Goal: Communication & Community: Answer question/provide support

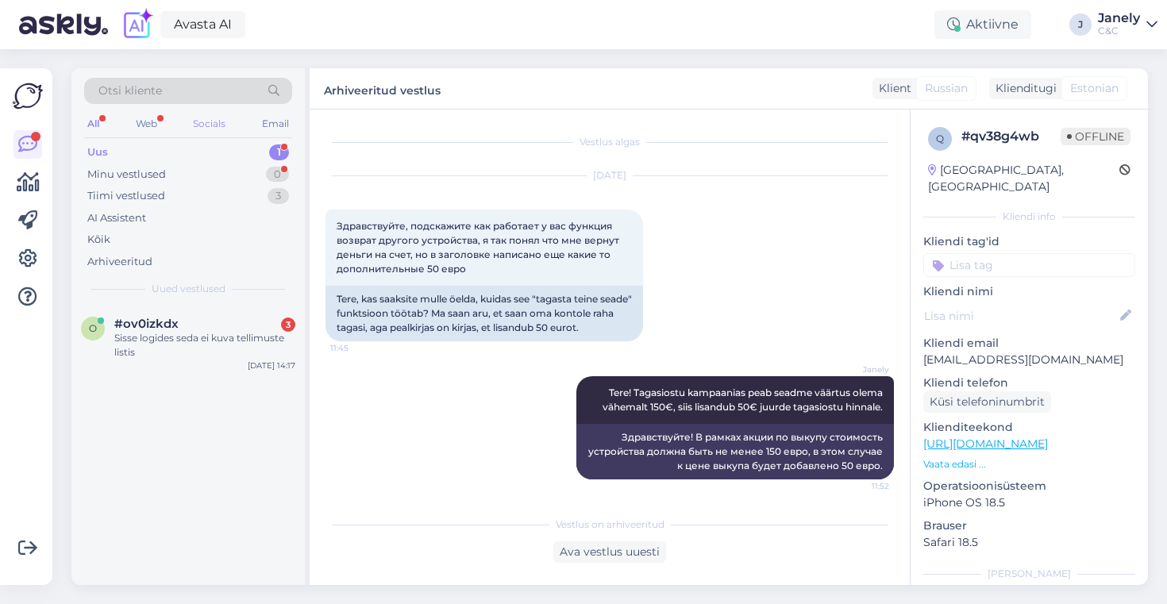
scroll to position [3, 0]
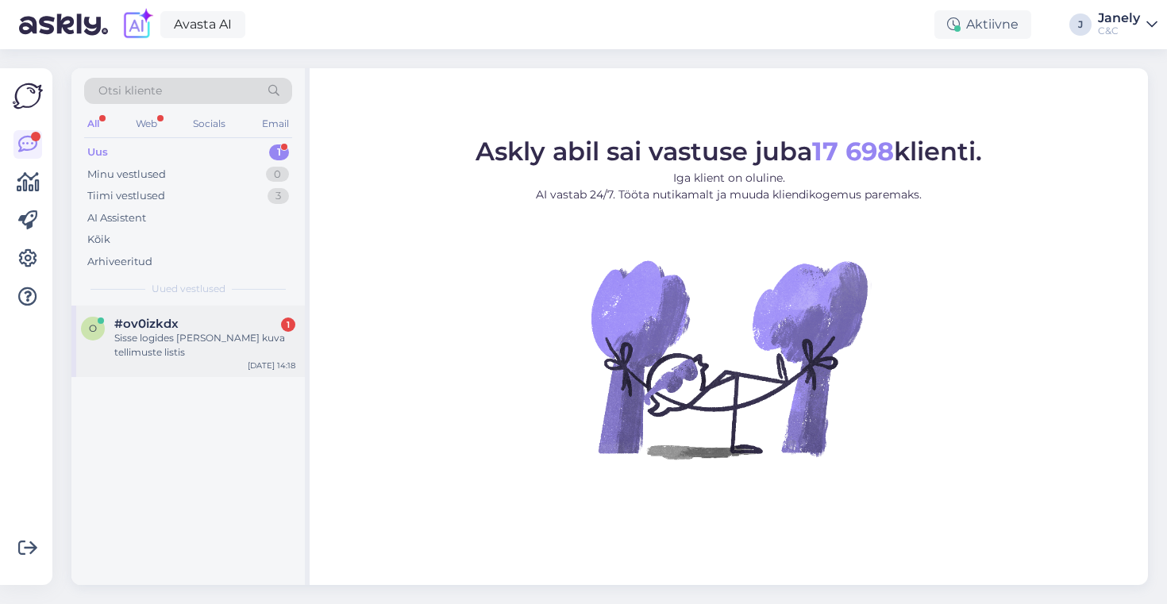
click at [229, 331] on div "Sisse logides seda ei kuva tellimuste listis" at bounding box center [204, 345] width 181 height 29
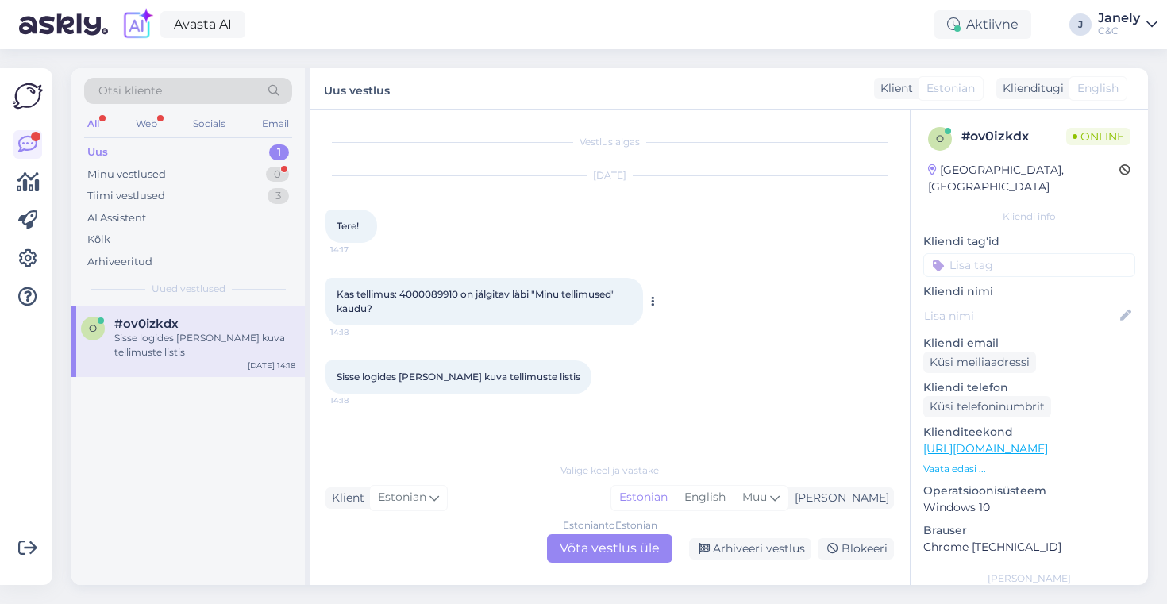
click at [449, 295] on span "Kas tellimus: 4000089910 on jälgitav läbi "Minu tellimused" kaudu?" at bounding box center [477, 301] width 281 height 26
copy span "4000089910"
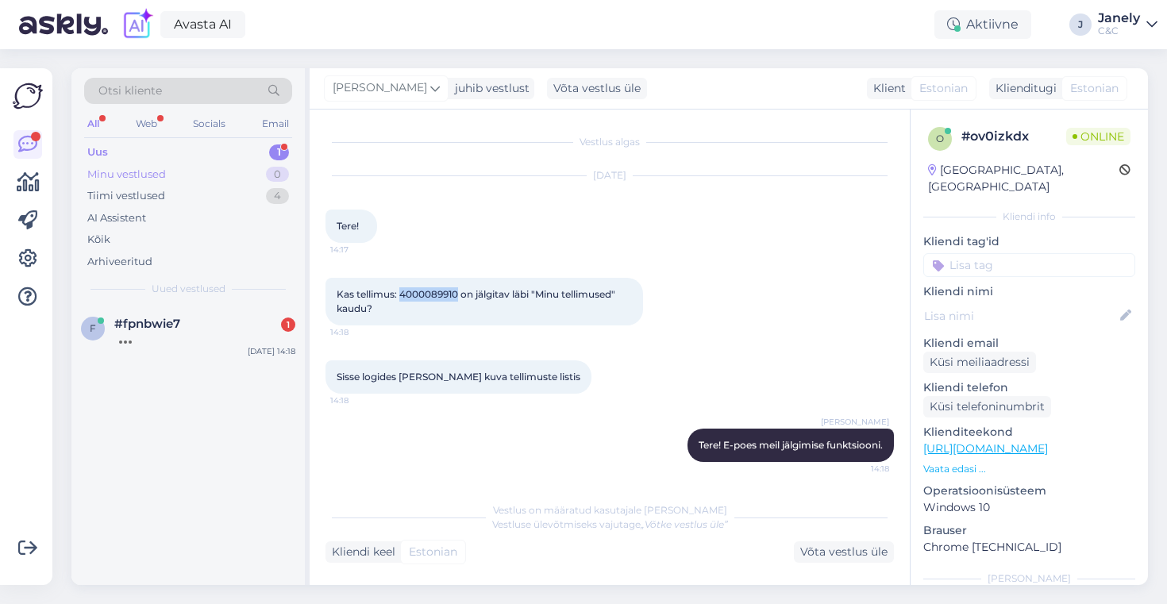
click at [229, 164] on div "Minu vestlused 0" at bounding box center [188, 175] width 208 height 22
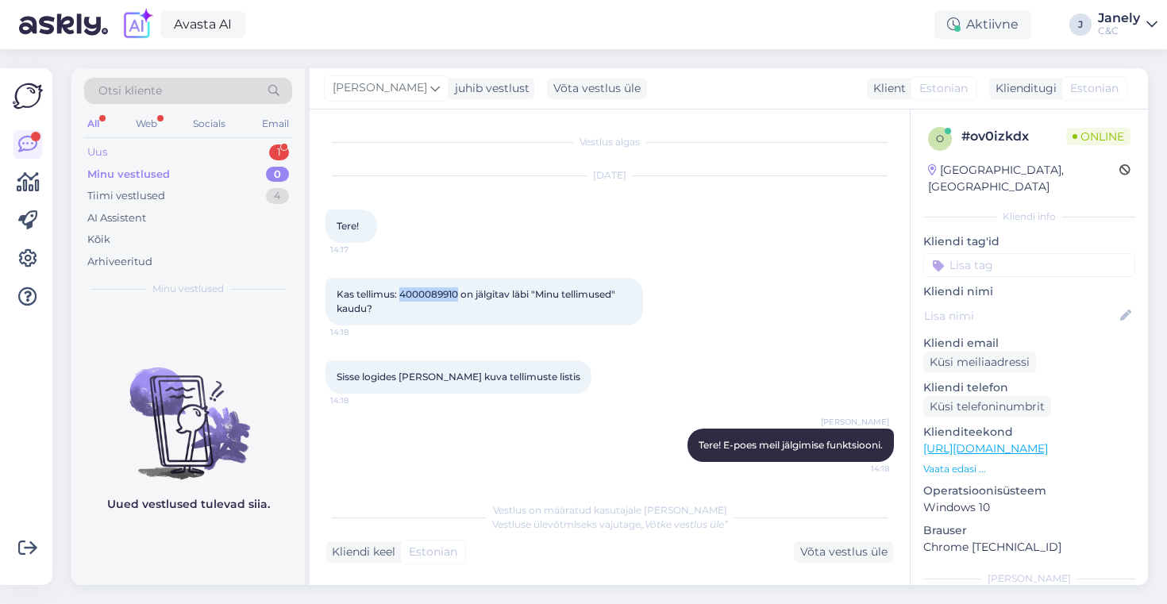
click at [213, 142] on div "Uus 1" at bounding box center [188, 152] width 208 height 22
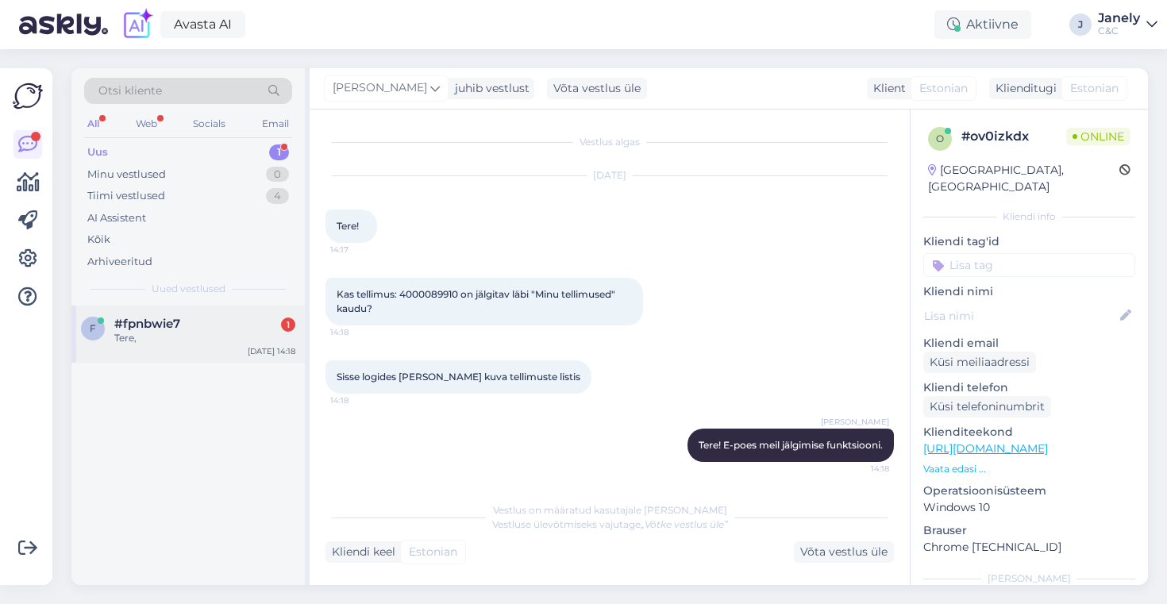
click at [230, 328] on div "#fpnbwie7 1" at bounding box center [204, 324] width 181 height 14
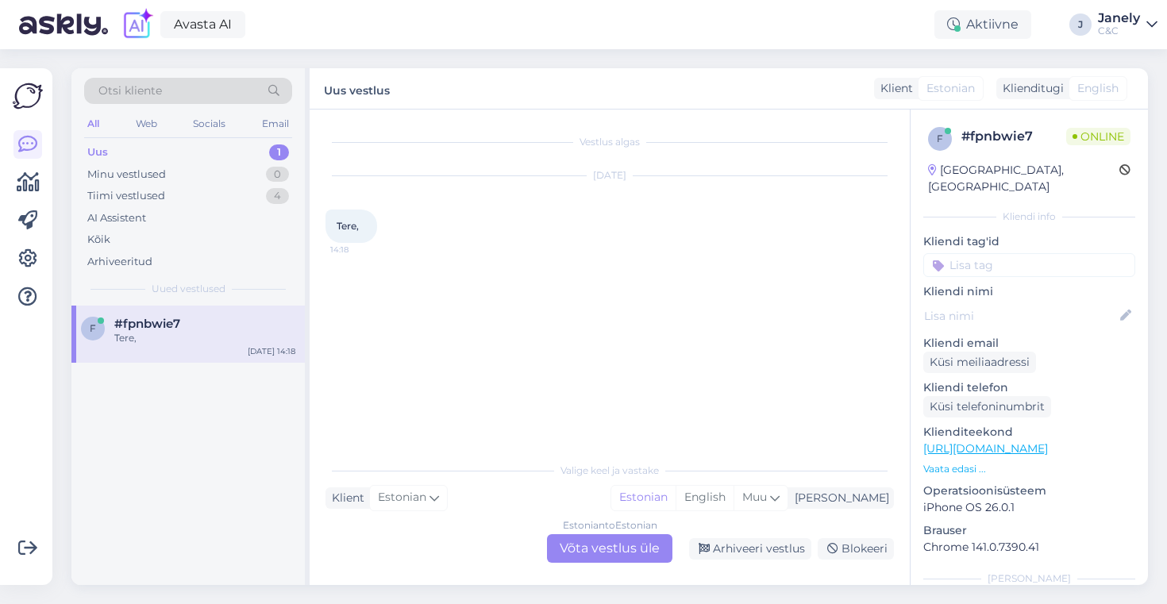
click at [623, 546] on div "Estonian to Estonian Võta vestlus üle" at bounding box center [609, 548] width 125 height 29
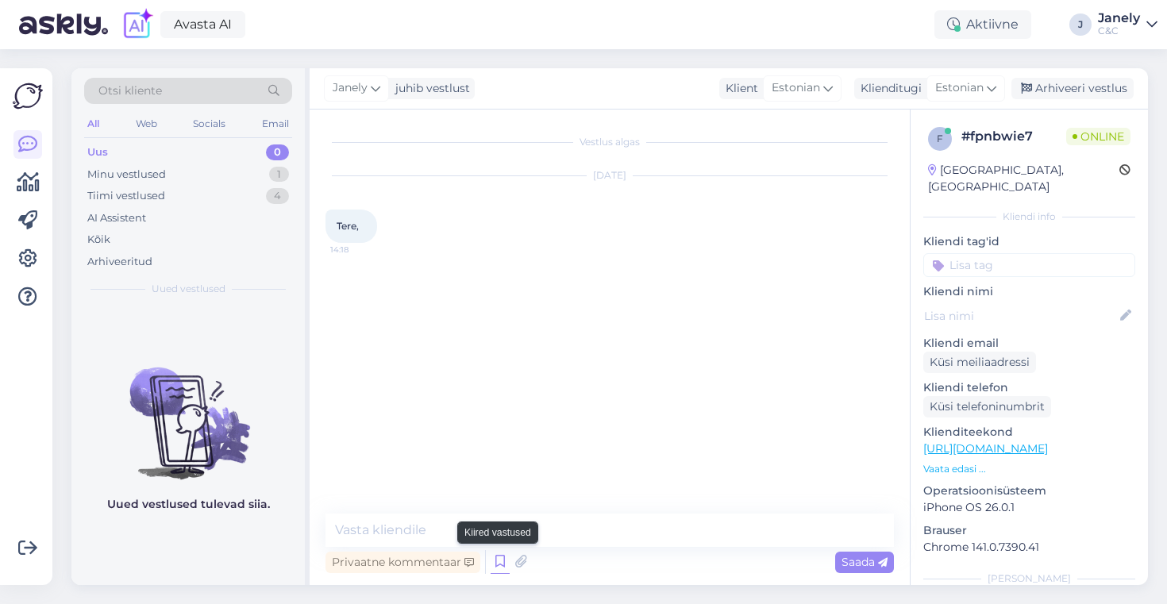
click at [501, 558] on icon at bounding box center [500, 562] width 19 height 24
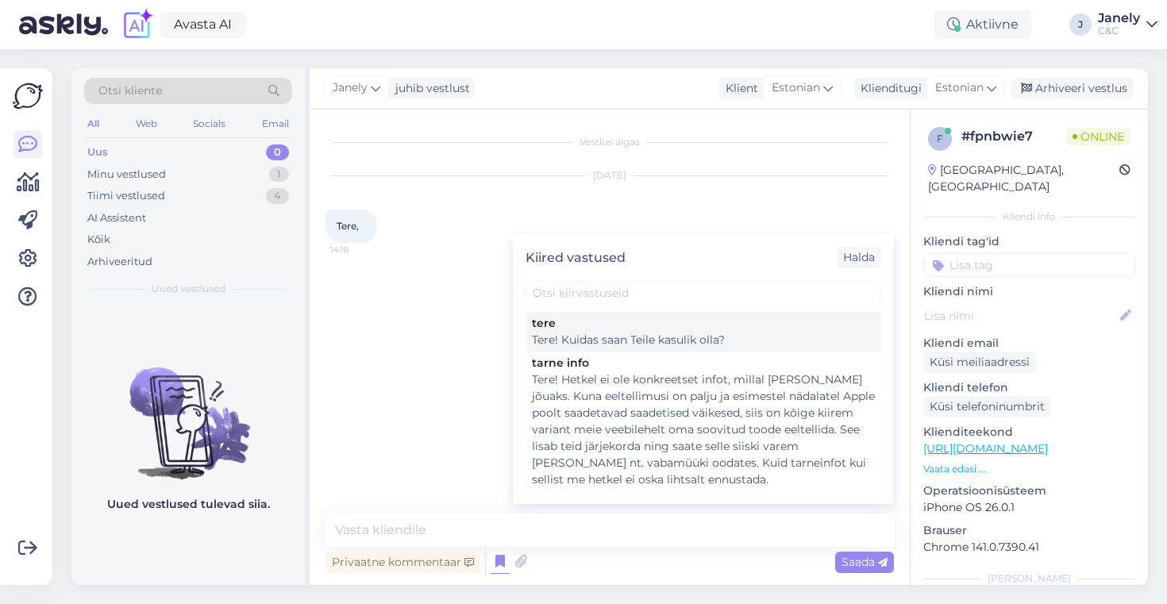
click at [580, 332] on div "Tere! Kuidas saan Teile kasulik olla?" at bounding box center [703, 340] width 343 height 17
type textarea "Tere! Kuidas saan Teile kasulik olla?"
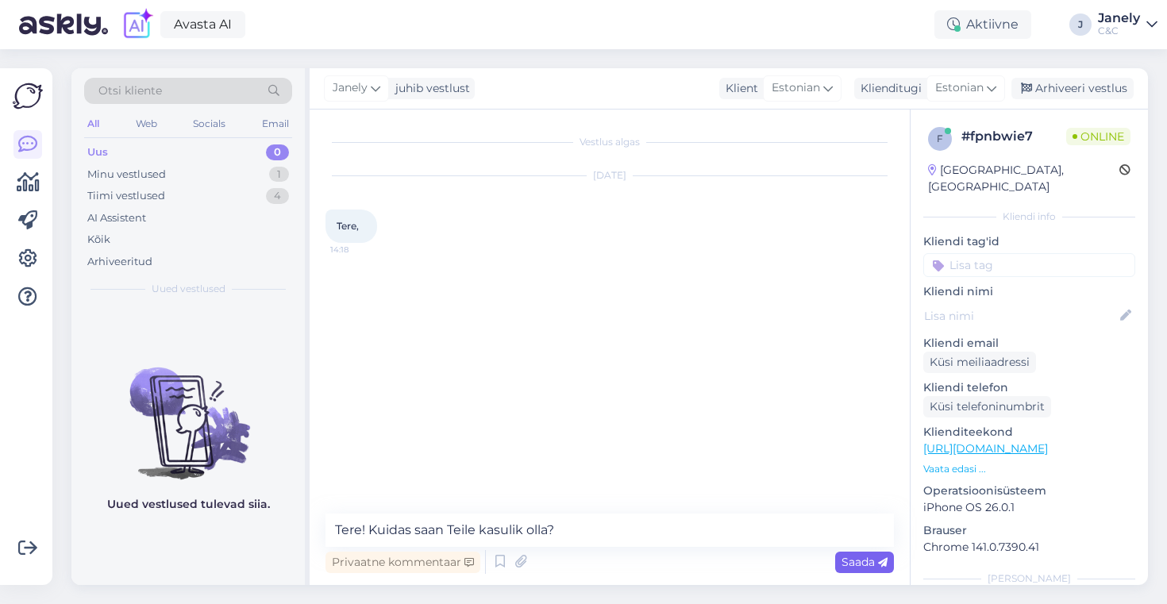
click at [861, 568] on span "Saada" at bounding box center [865, 562] width 46 height 14
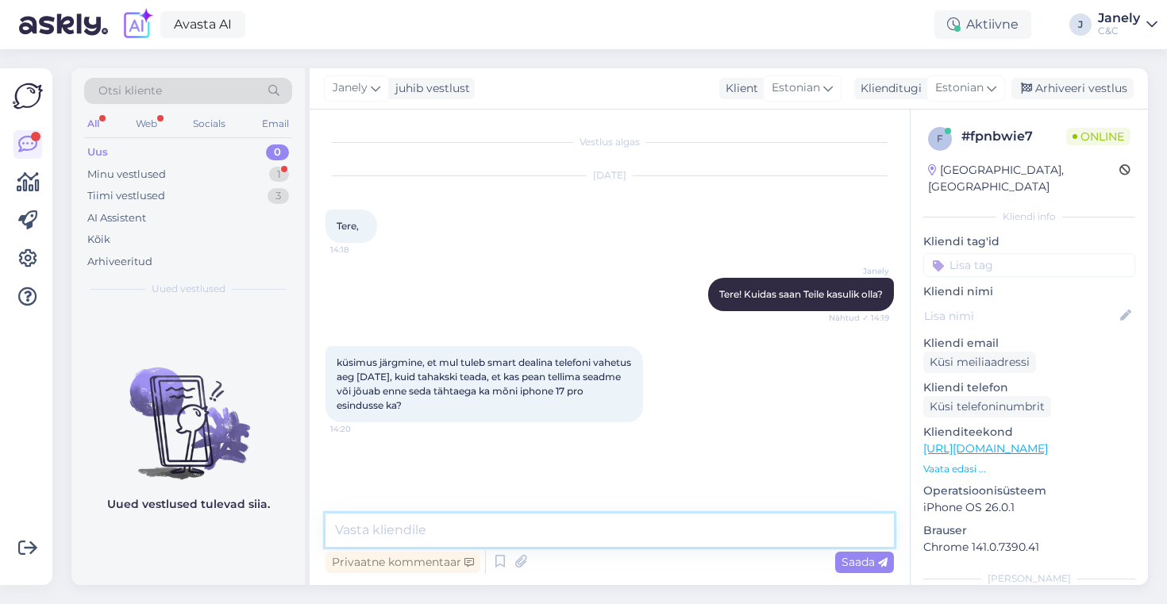
click at [512, 524] on textarea at bounding box center [610, 530] width 569 height 33
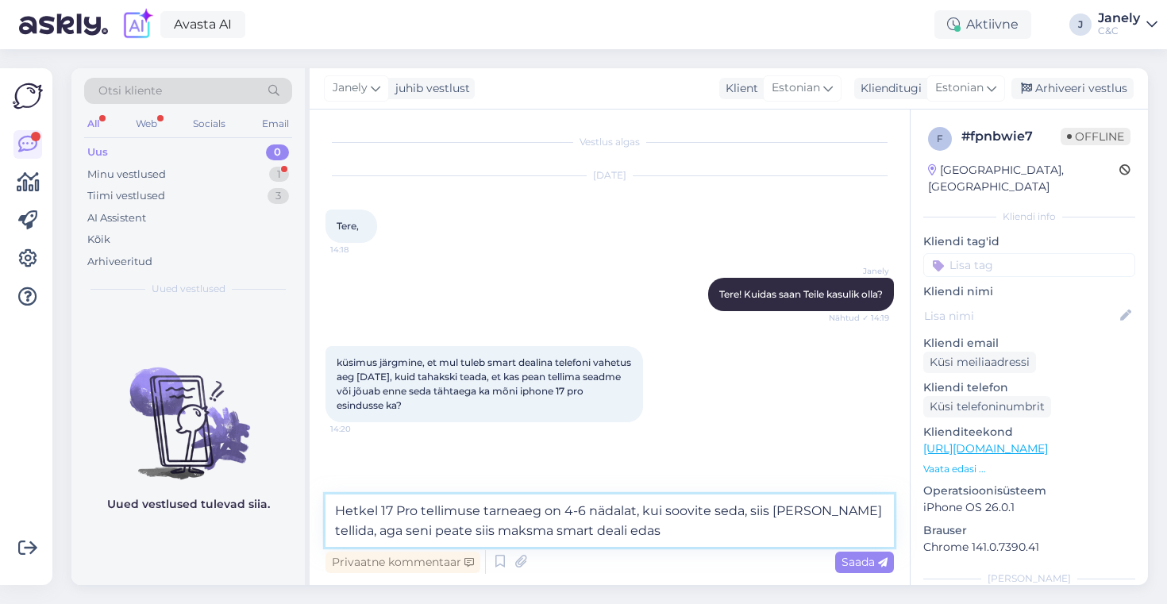
type textarea "Hetkel 17 Pro tellimuse tarneaeg on 4-6 nädalat, kui soovite seda, siis saame s…"
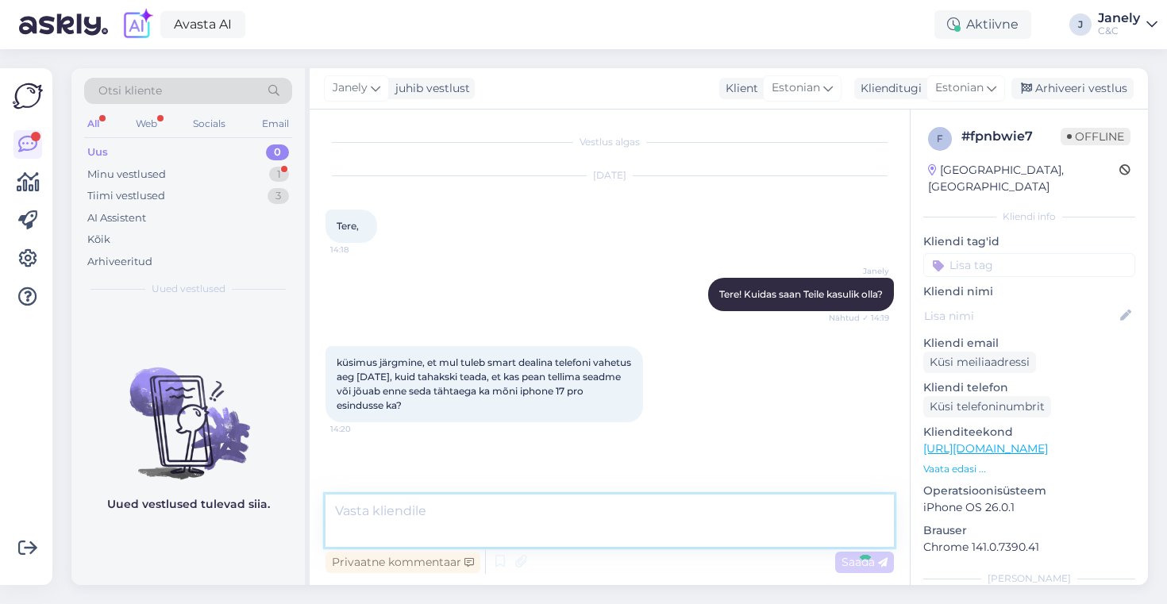
scroll to position [37, 0]
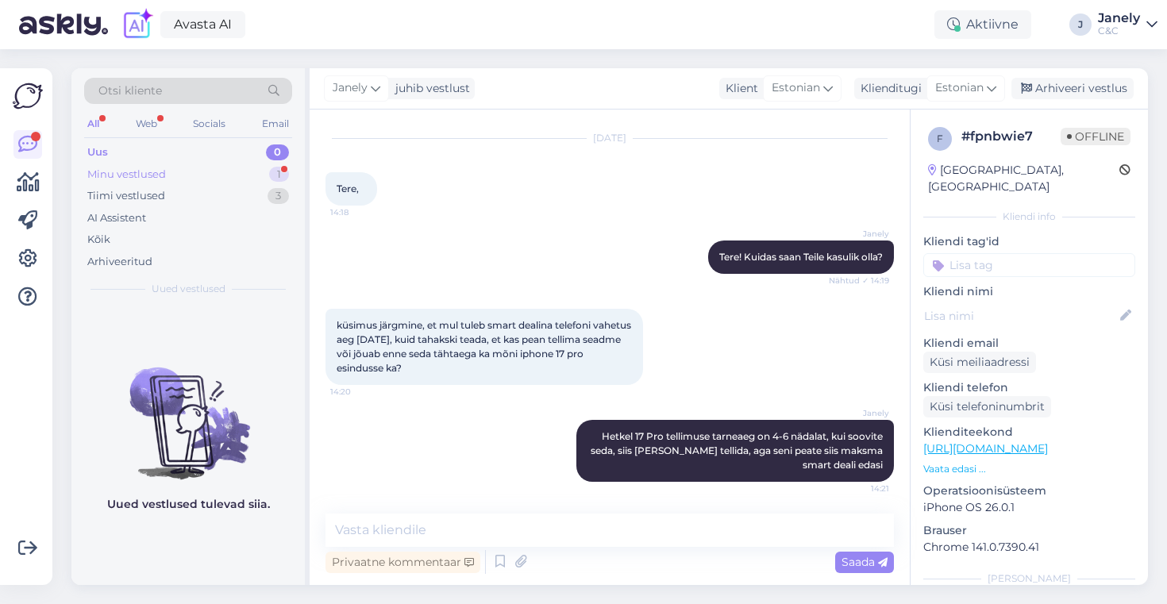
click at [148, 179] on div "Minu vestlused" at bounding box center [126, 175] width 79 height 16
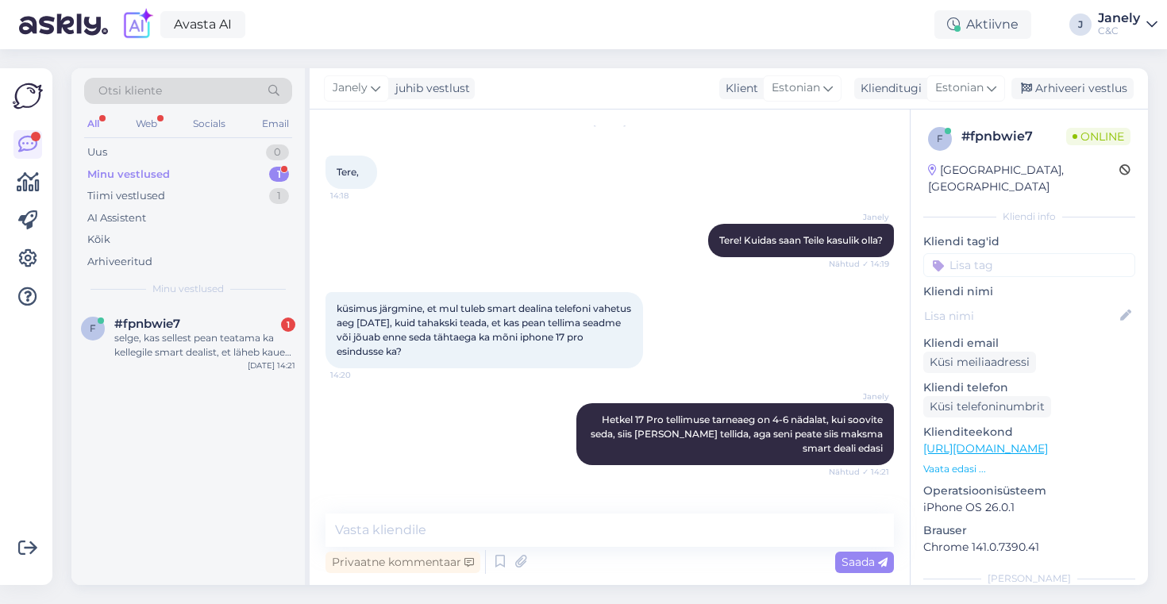
scroll to position [120, 0]
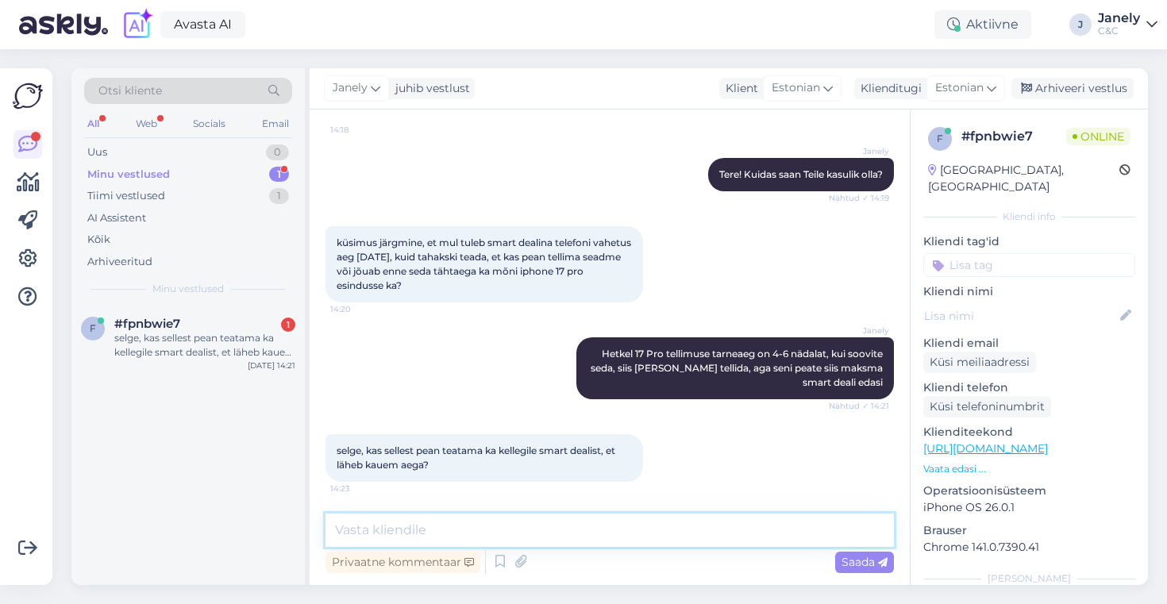
click at [492, 526] on textarea at bounding box center [610, 530] width 569 height 33
type textarea "K"
type textarea "Ei pea"
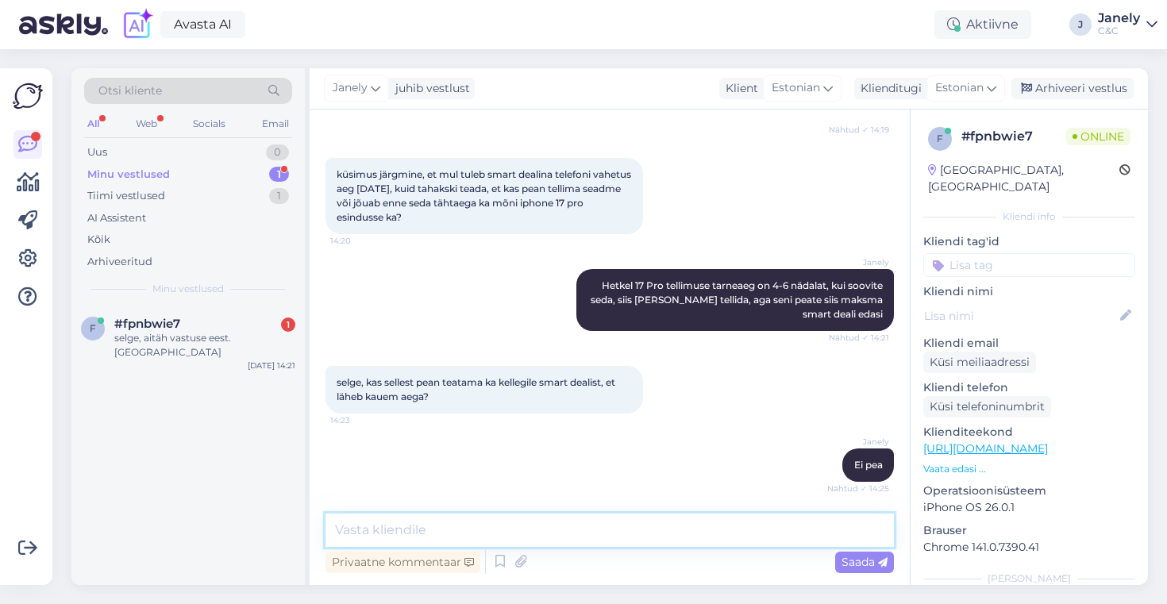
scroll to position [256, 0]
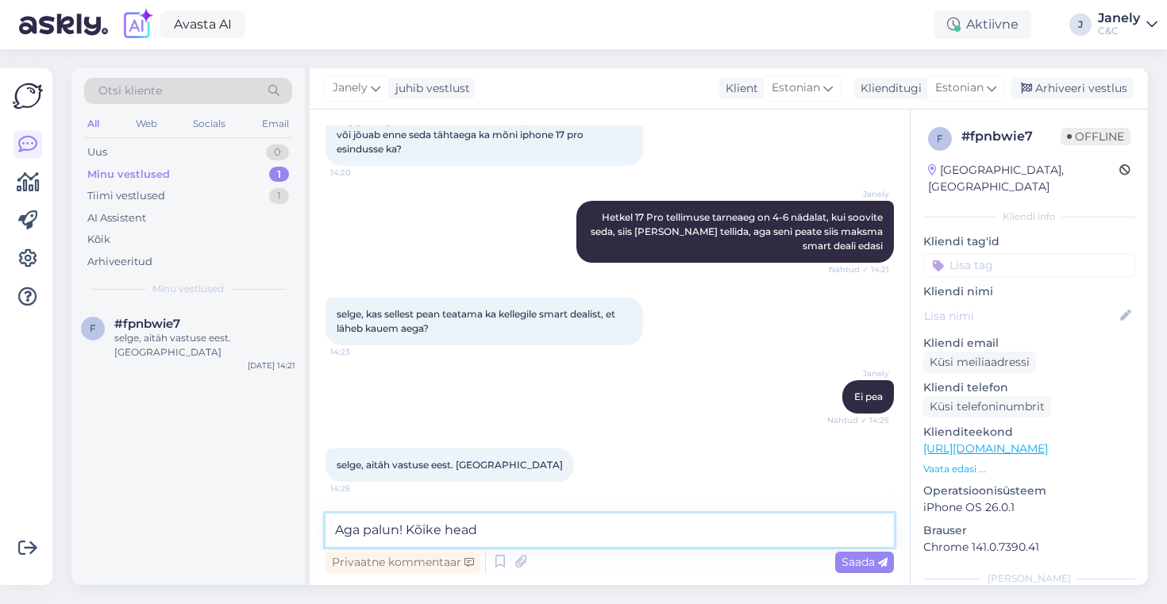
type textarea "Aga palun! Kõike head!"
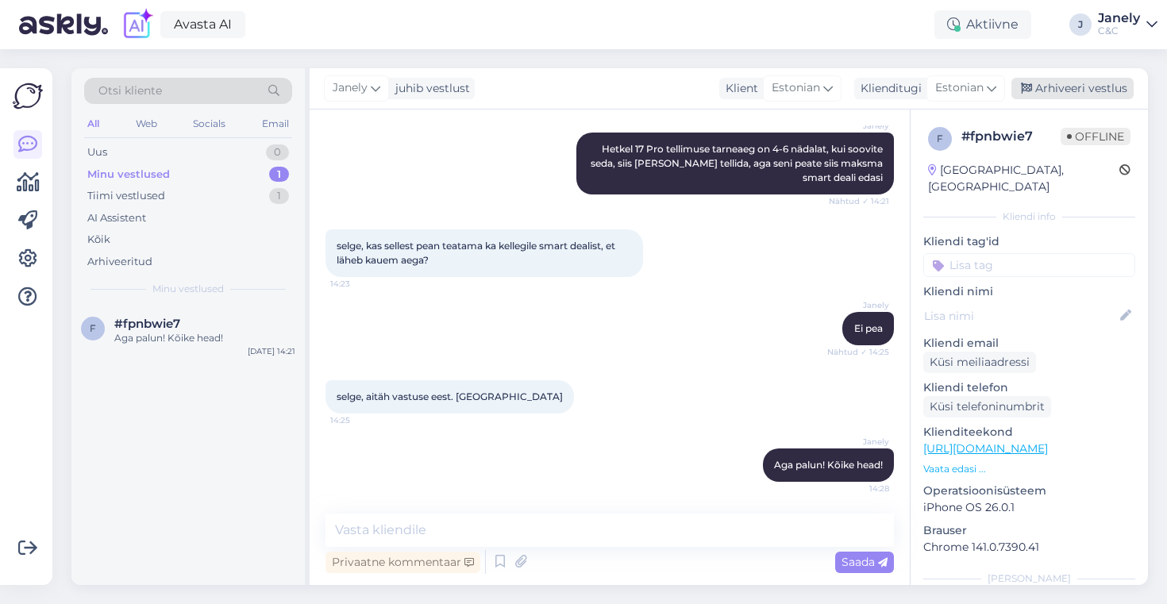
click at [1107, 88] on div "Arhiveeri vestlus" at bounding box center [1073, 88] width 122 height 21
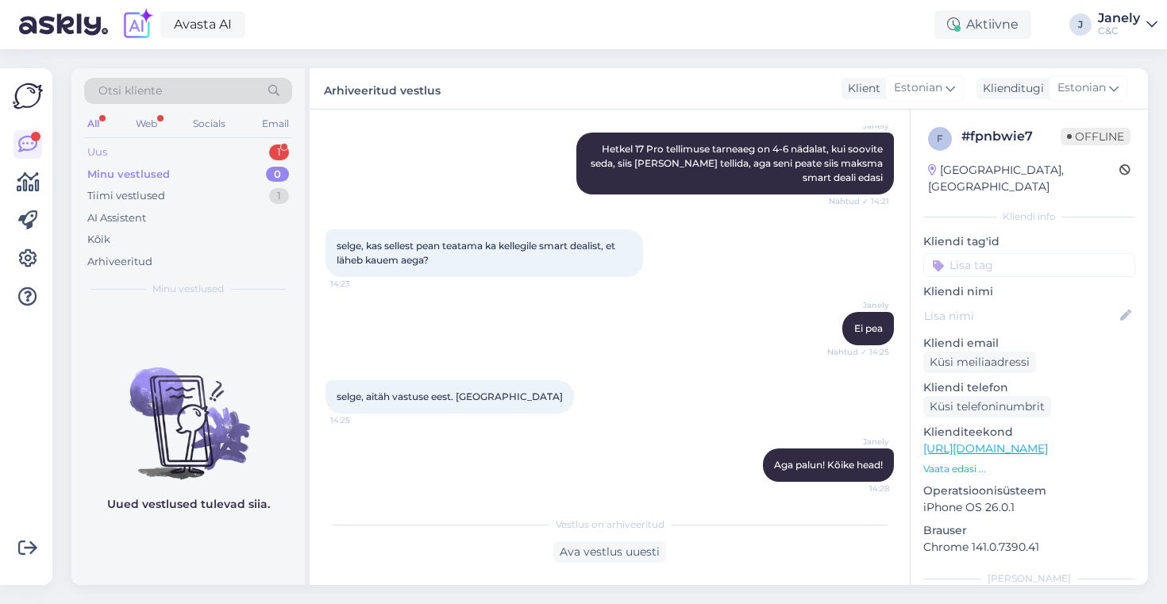
click at [225, 147] on div "Uus 1" at bounding box center [188, 152] width 208 height 22
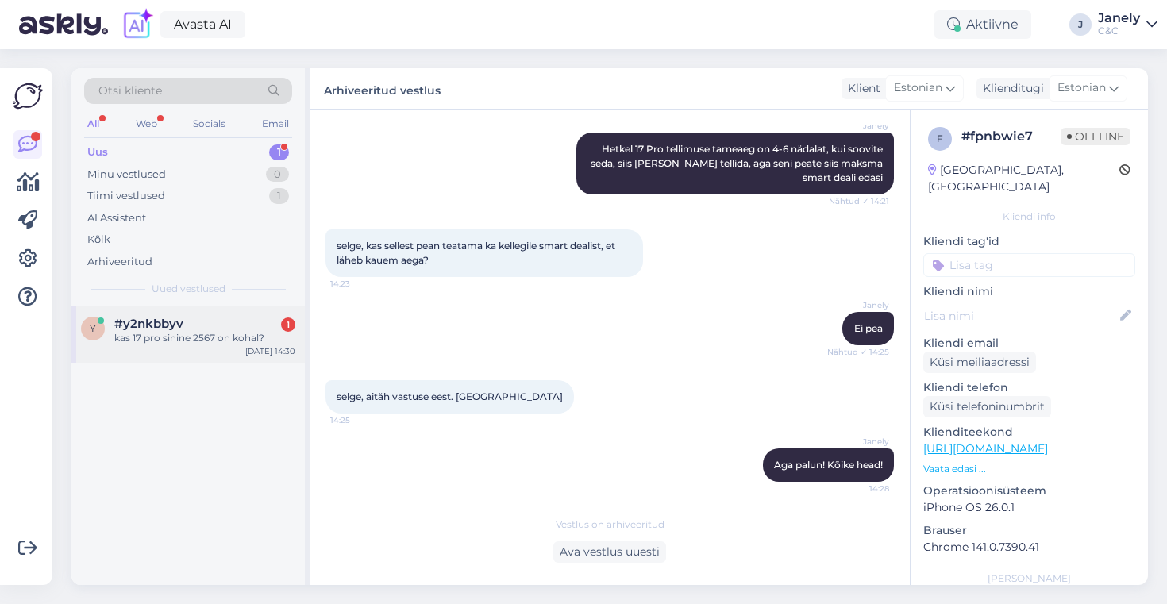
click at [238, 353] on div "y #y2nkbbyv 1 kas 17 pro sinine 2567 on kohal? Oct 14 14:30" at bounding box center [187, 334] width 233 height 57
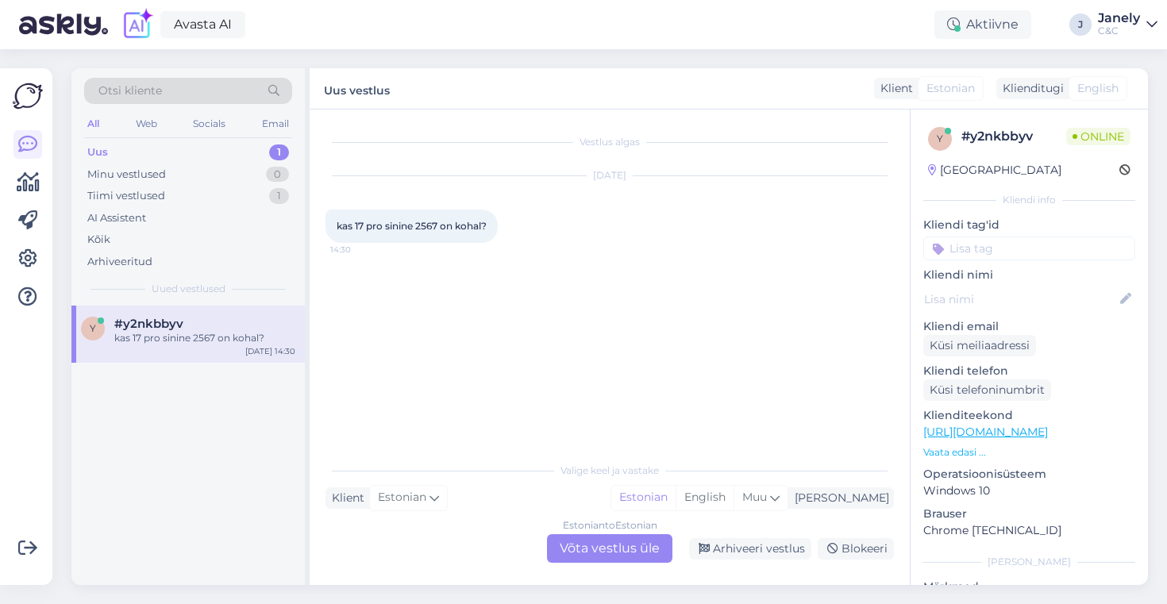
click at [596, 548] on div "Estonian to Estonian Võta vestlus üle" at bounding box center [609, 548] width 125 height 29
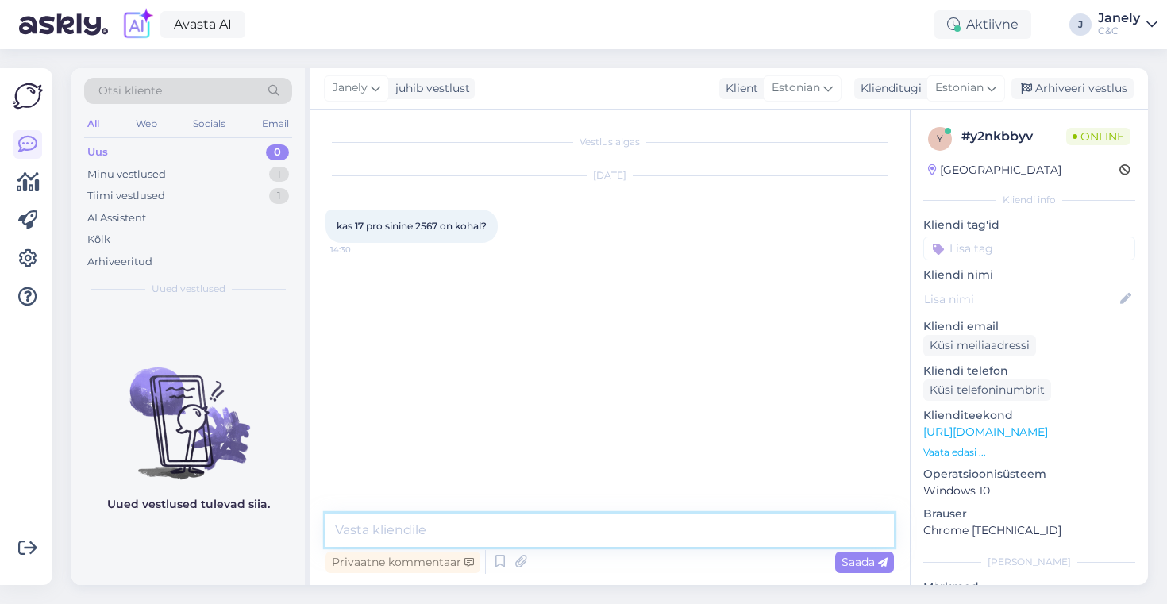
click at [532, 530] on textarea at bounding box center [610, 530] width 569 height 33
type textarea "Tere! Hetkel meil neid kohapeal ei ole."
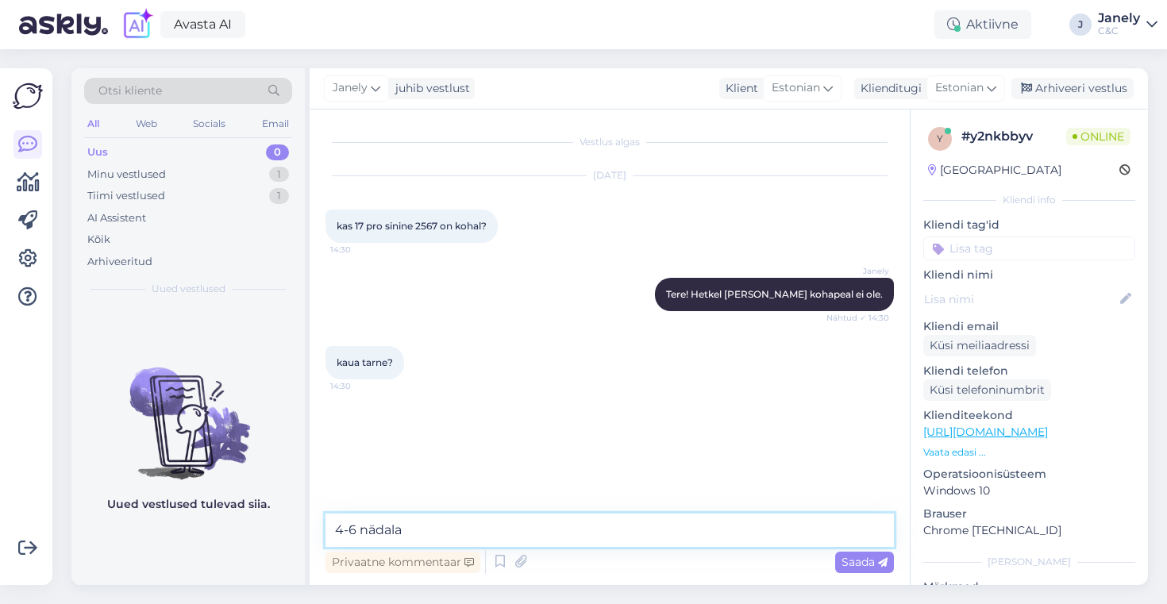
type textarea "4-6 nädalat"
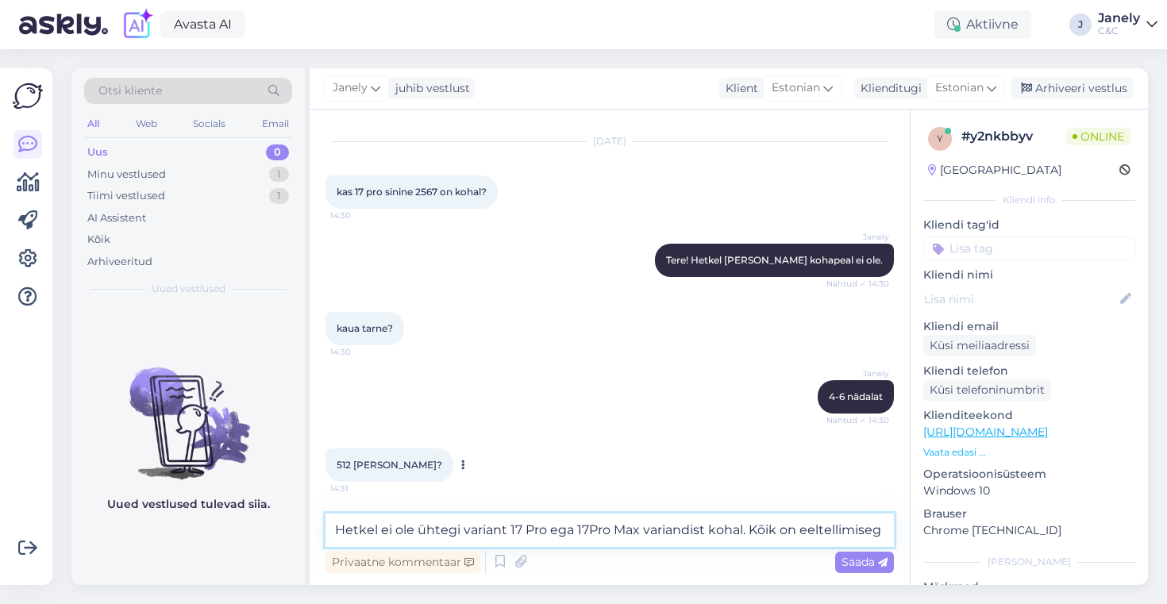
type textarea "Hetkel ei ole ühtegi variant 17 Pro ega 17Pro Max variandist kohal. Kõik on eel…"
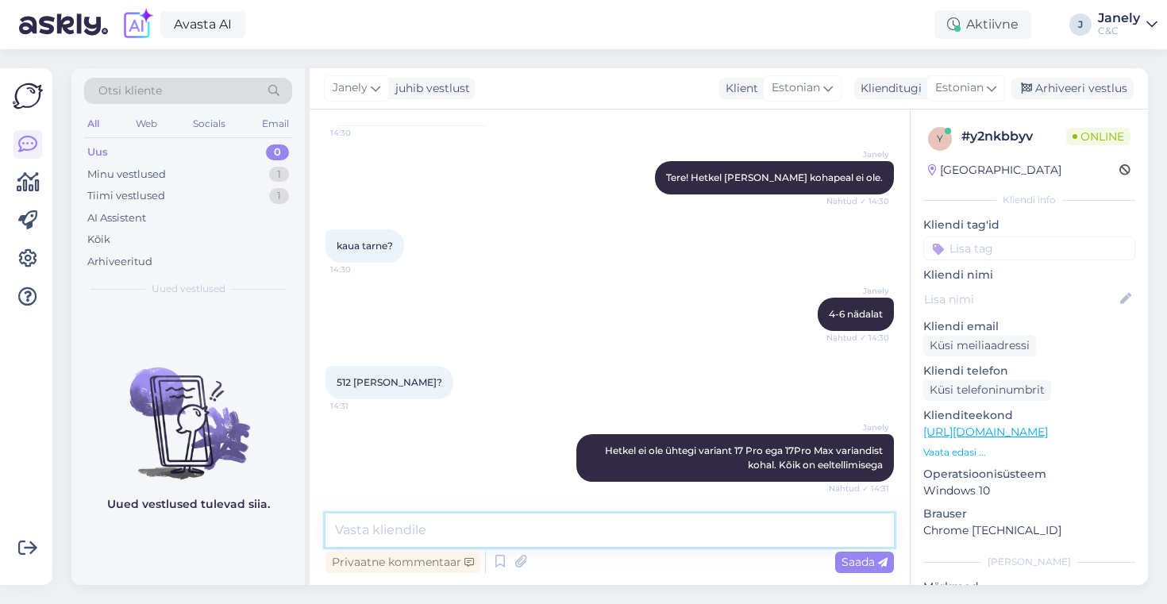
scroll to position [185, 0]
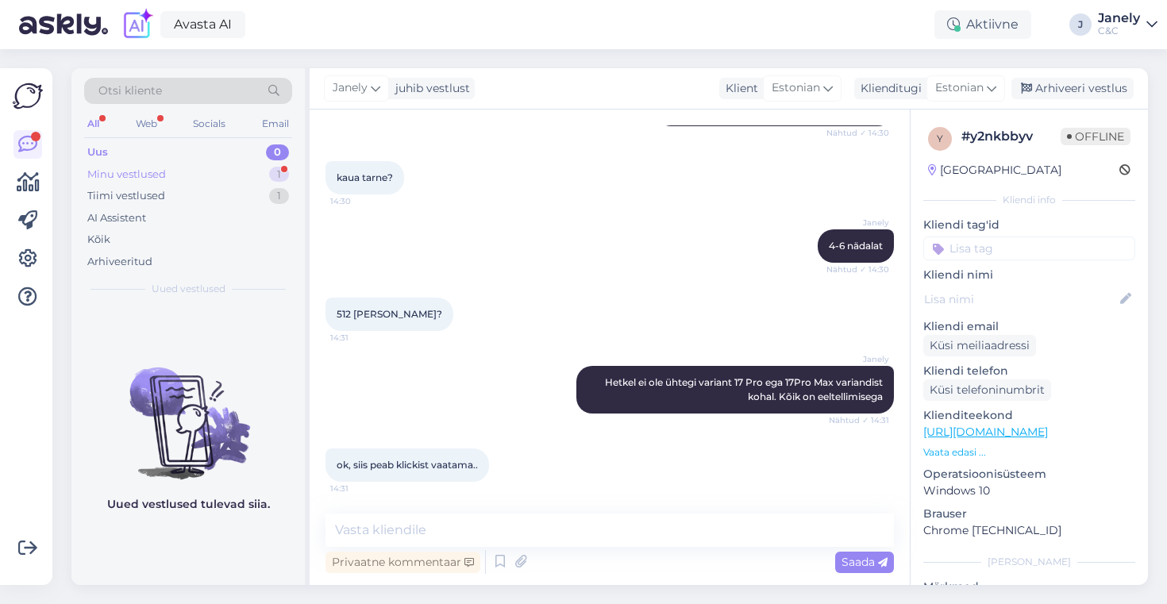
click at [246, 179] on div "Minu vestlused 1" at bounding box center [188, 175] width 208 height 22
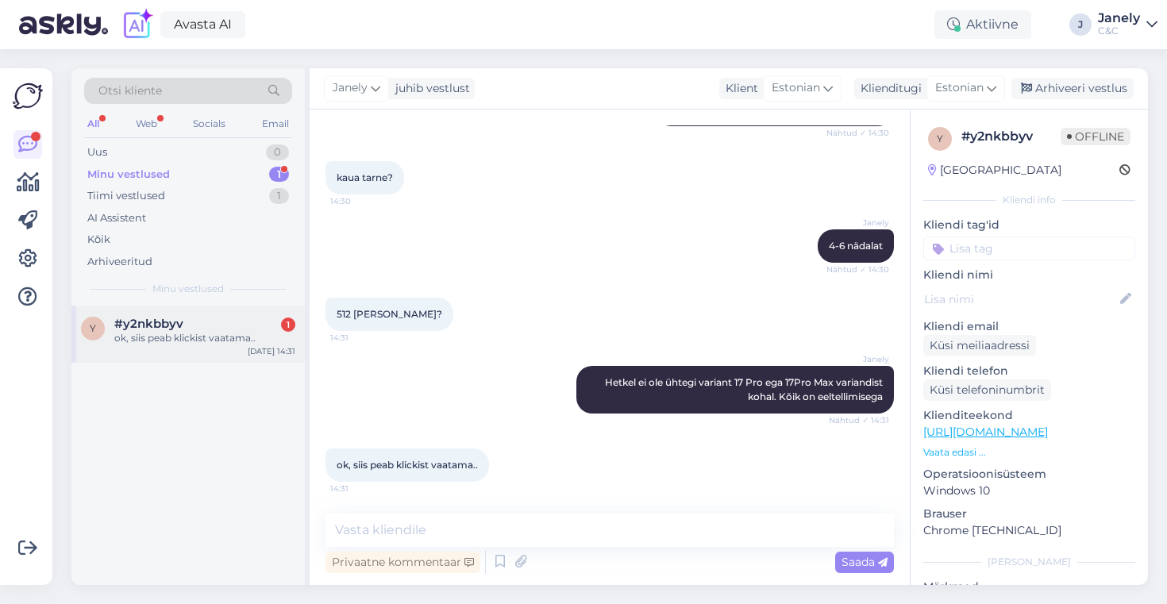
click at [272, 307] on div "y #y2nkbbyv 1 ok, siis peab klickist vaatama.. Oct 14 14:31" at bounding box center [187, 334] width 233 height 57
click at [264, 164] on div "Minu vestlused 1" at bounding box center [188, 175] width 208 height 22
click at [234, 146] on div "Uus 1" at bounding box center [188, 152] width 208 height 22
click at [223, 333] on div "Здравствуйте сделала предзаказ у вас iPhone 17 pro max, есть ли какая-то информ…" at bounding box center [204, 345] width 181 height 29
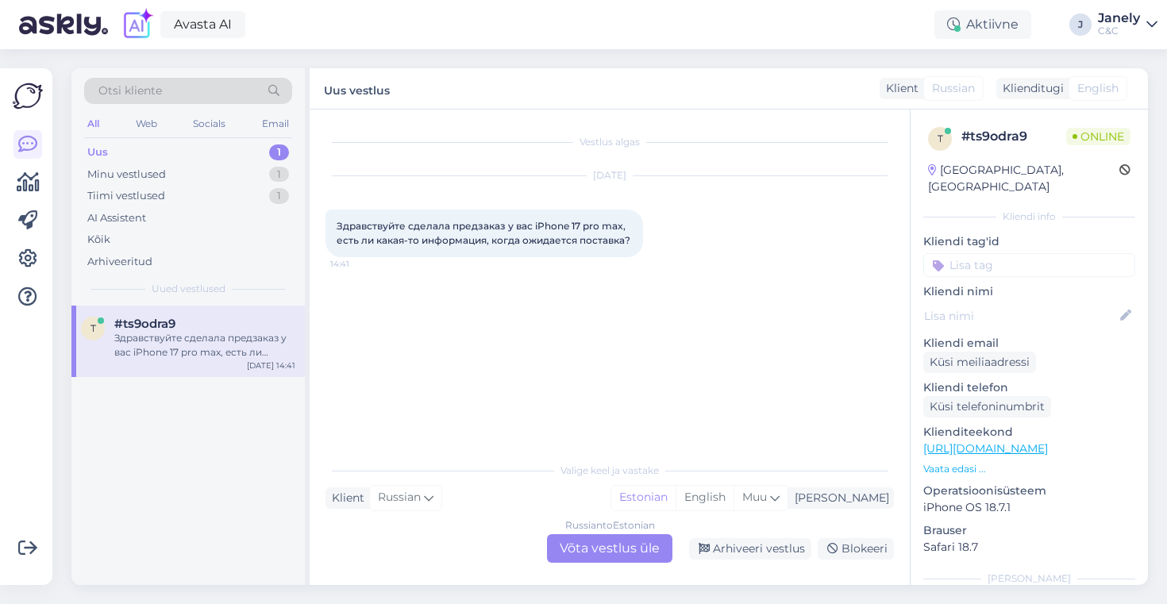
click at [603, 554] on div "Russian to Estonian Võta vestlus üle" at bounding box center [609, 548] width 125 height 29
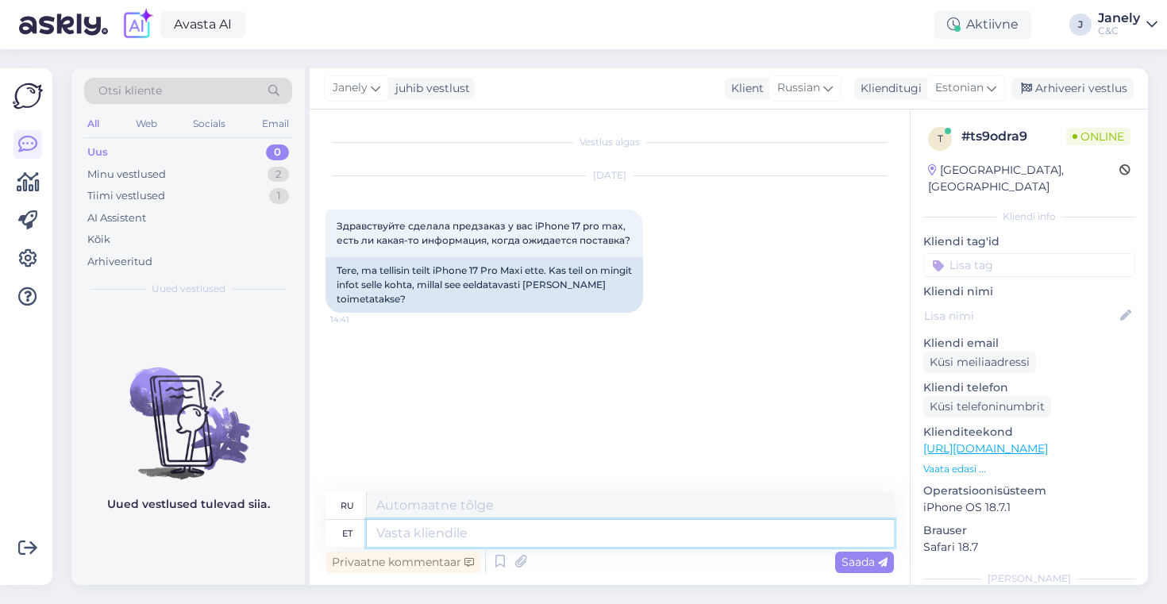
click at [561, 535] on textarea at bounding box center [630, 533] width 527 height 27
type textarea "Tere"
type textarea "Привет"
type textarea "Tere!"
type textarea "Привет!"
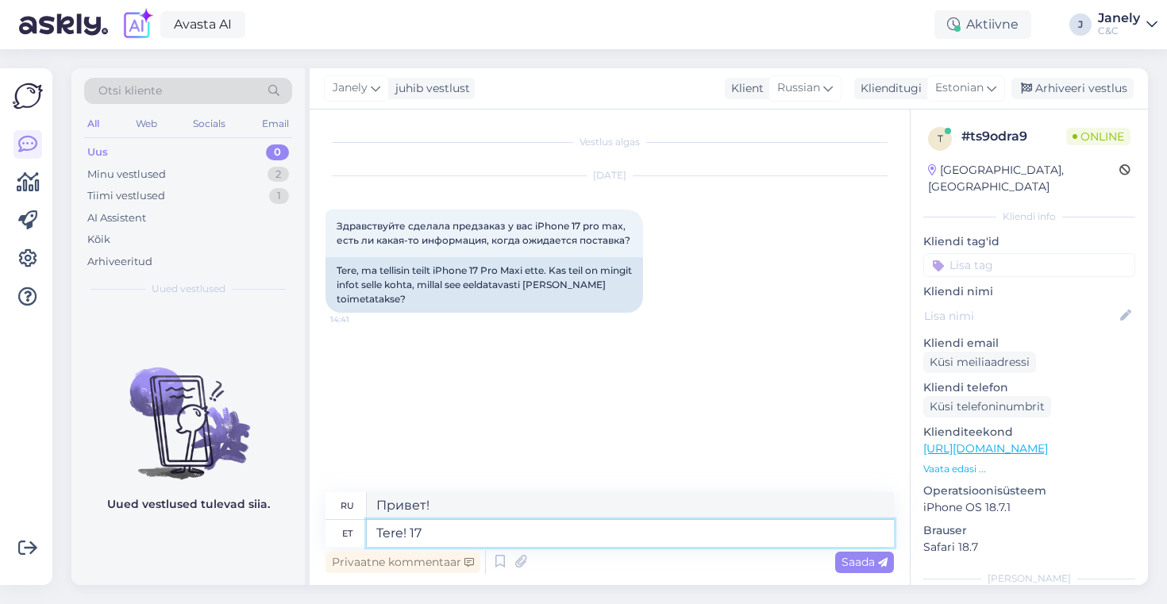
type textarea "Tere! 17"
type textarea "Привет! 17"
type textarea "Tere! 17 Pro M"
type textarea "Привет! 17 Про"
type textarea "Tere! 17 Pro Max"
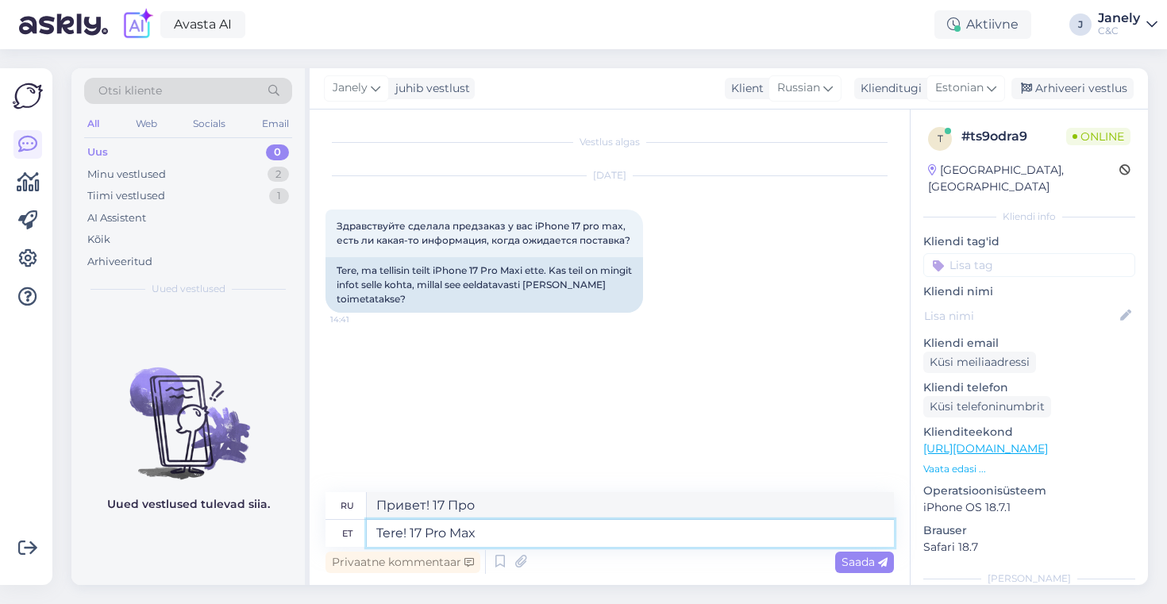
type textarea "Привет! 17 Pro Max"
type textarea "Tere! 17 Pro Max tarnaeg l"
type textarea "Здравствуйте! Время доставки 17 Pro Max"
type textarea "Tere! 17 Pro Max tarnaeg tellimuse k"
type textarea "Здравствуйте! Срок доставки заказа 17 Pro Max"
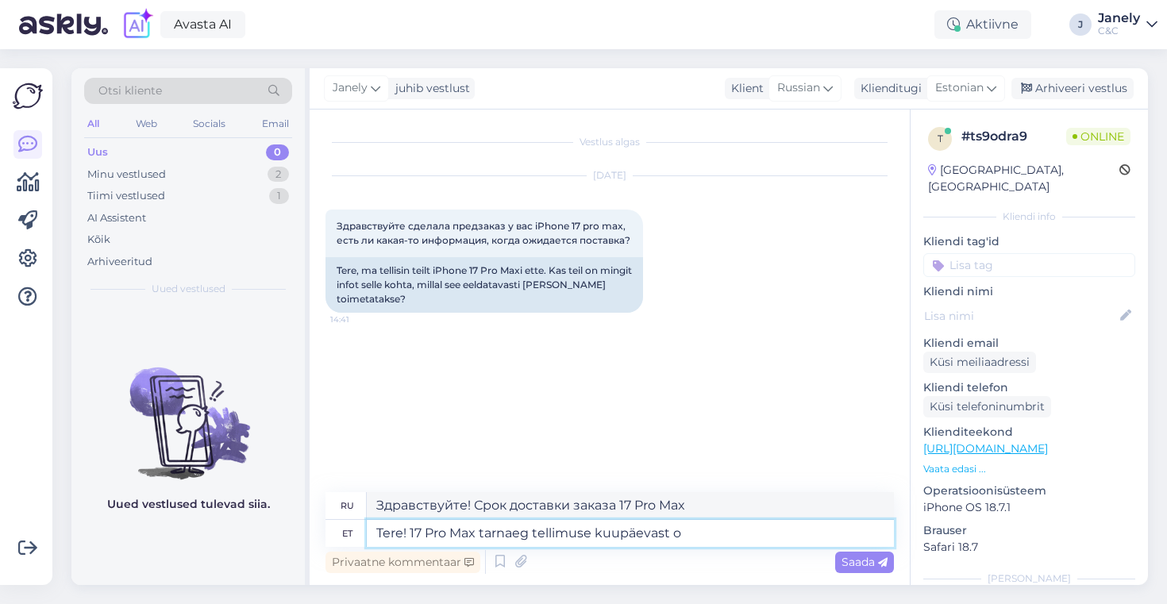
type textarea "Tere! 17 Pro Max tarnaeg tellimuse kuupäevast op"
type textarea "Здравствуйте! 17 Pro Max срок доставки с даты заказа"
type textarea "Tere! 17 Pro Max tarnaeg tellimuse kuupäevast opn"
type textarea "Здравствуйте! 17 Pro Max срок доставки с даты заказа."
type textarea "Tere! 17 Pro Max tarnaeg tellimuse kuupäevast on"
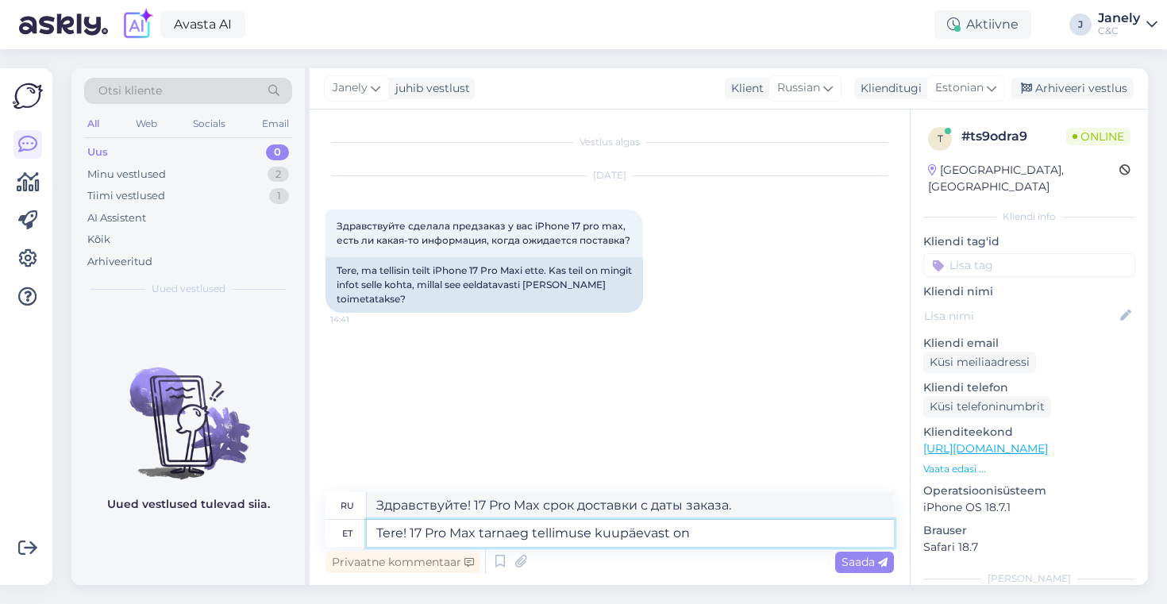
type textarea "Здравствуйте! Срок доставки 17 Pro Max с момента заказа составляет"
type textarea "Tere! 17 Pro Max tarnaeg tellimuse kuupäevast on 4-6 n"
type textarea "Здравствуйте! Срок доставки Pro Max 17 с момента заказа составляет 4-6 дней."
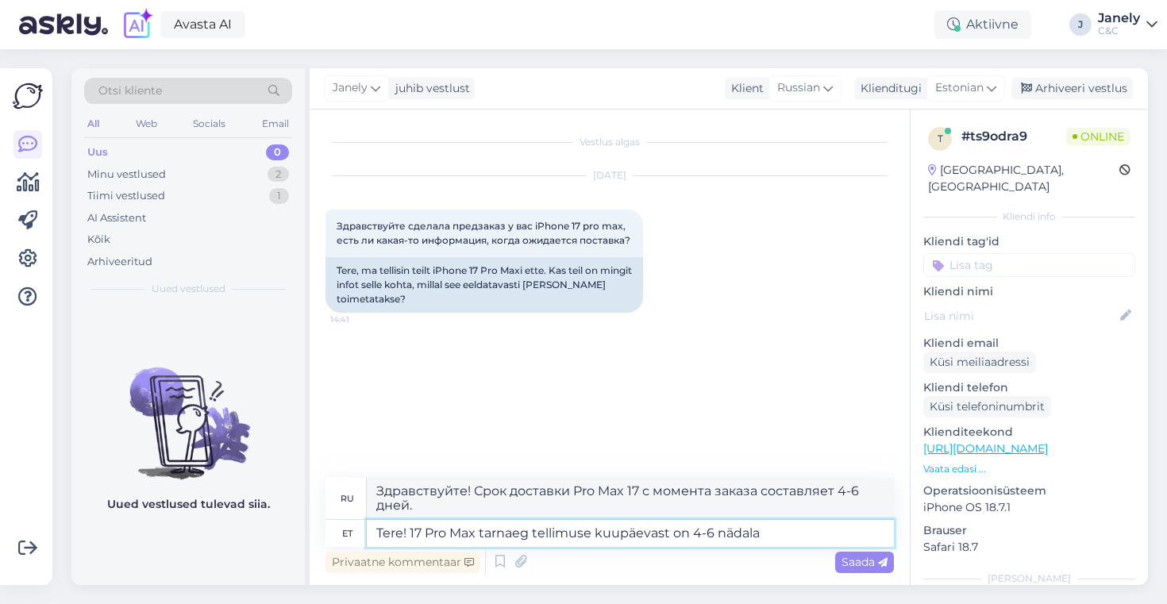
type textarea "Tere! 17 Pro Max tarnaeg tellimuse kuupäevast on 4-6 nädalat"
type textarea "Здравствуйте! Срок доставки 17 Pro Max составляет 4–6 недель с момента заказа."
